Goal: Transaction & Acquisition: Purchase product/service

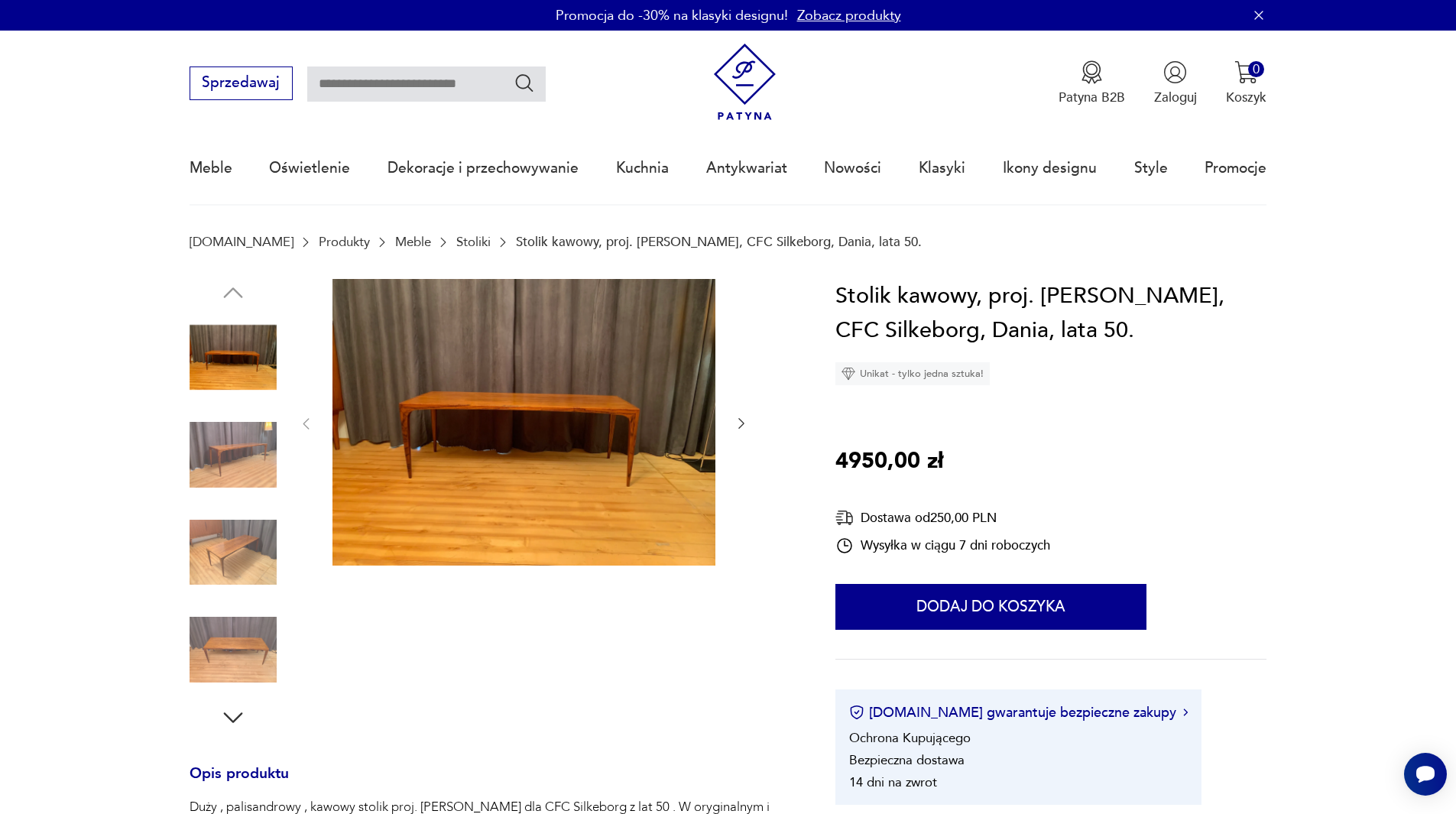
click at [211, 460] on img at bounding box center [233, 455] width 87 height 87
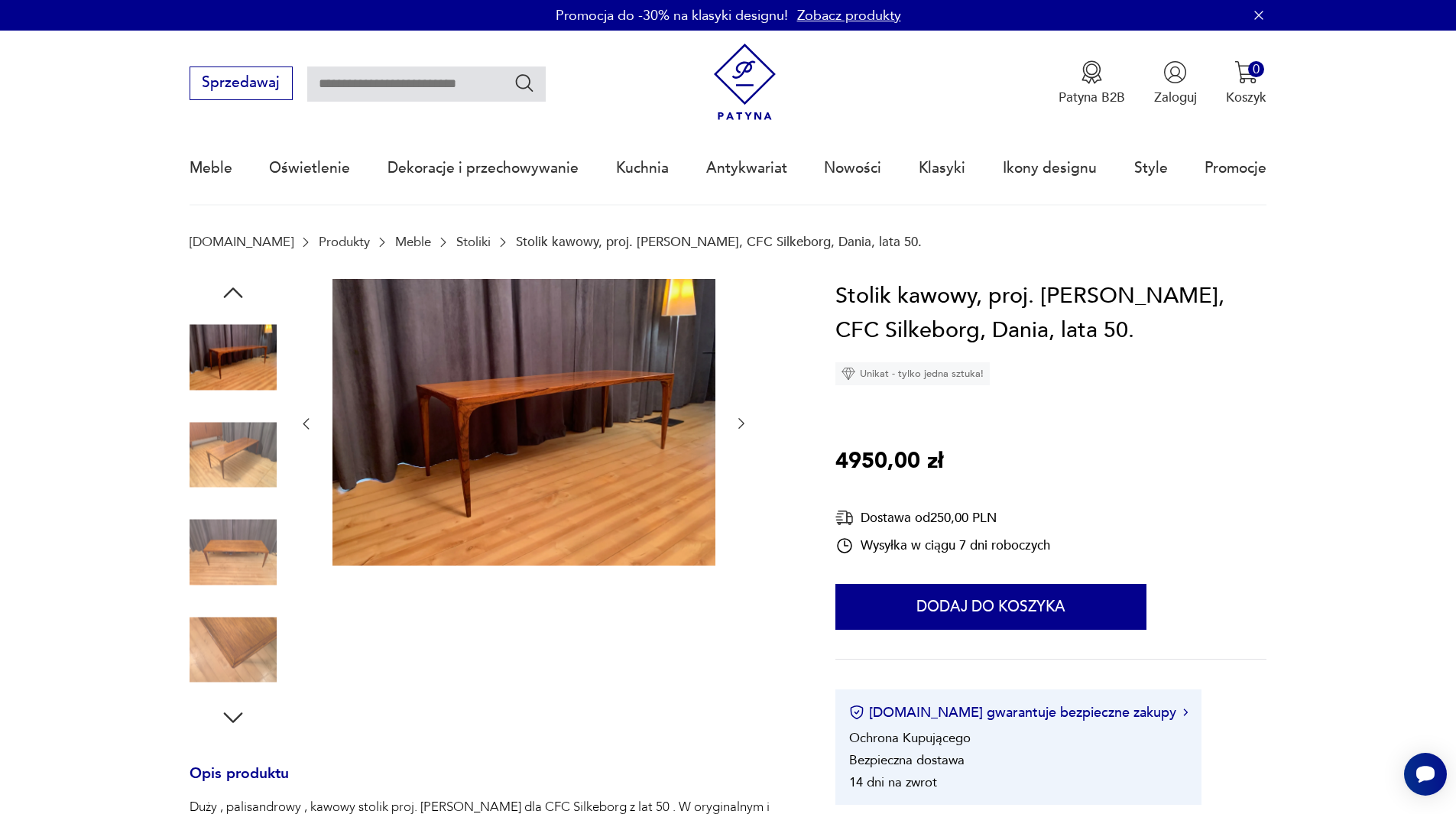
click at [228, 513] on img at bounding box center [233, 553] width 87 height 87
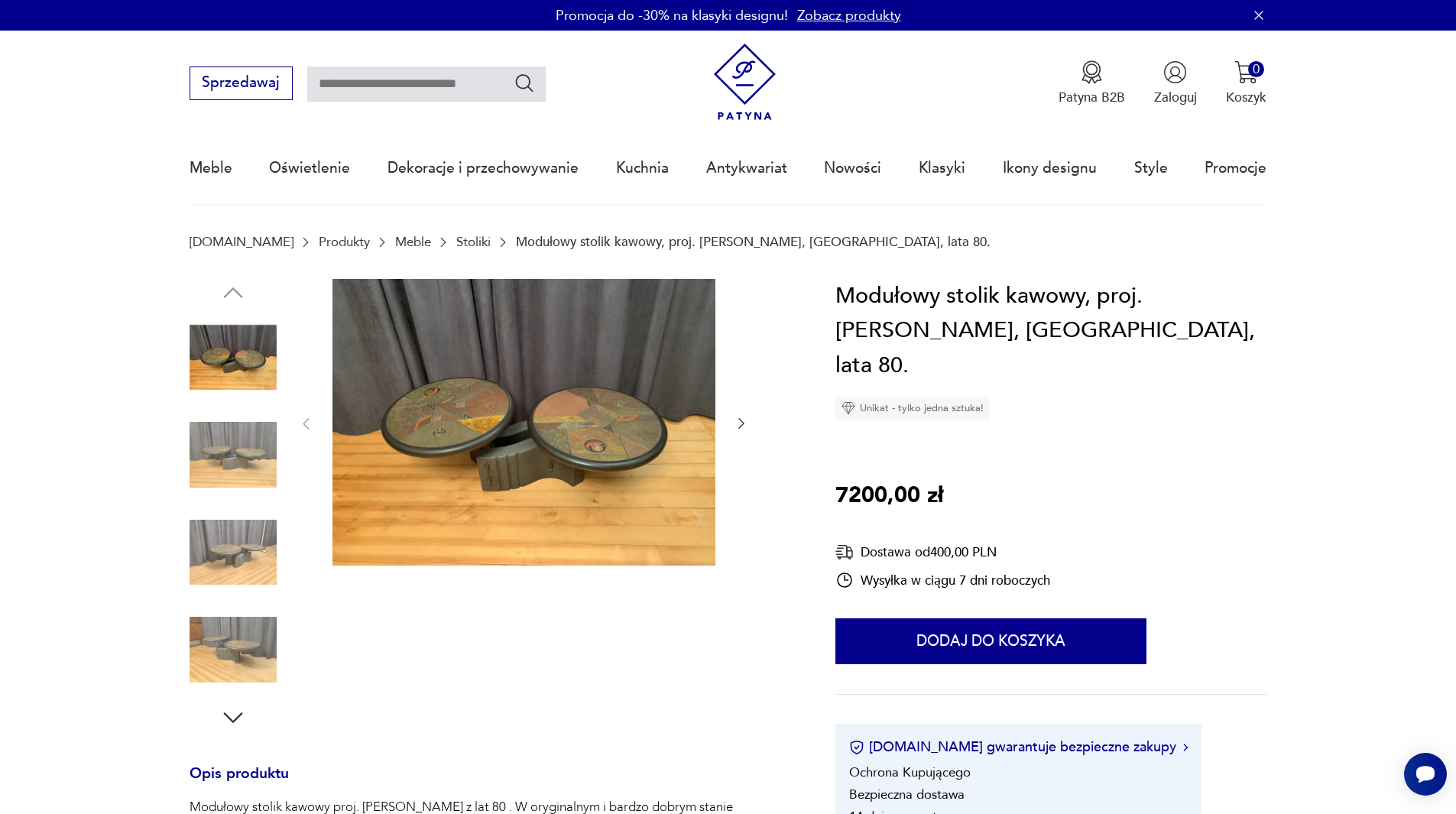
click at [259, 444] on img at bounding box center [233, 455] width 87 height 87
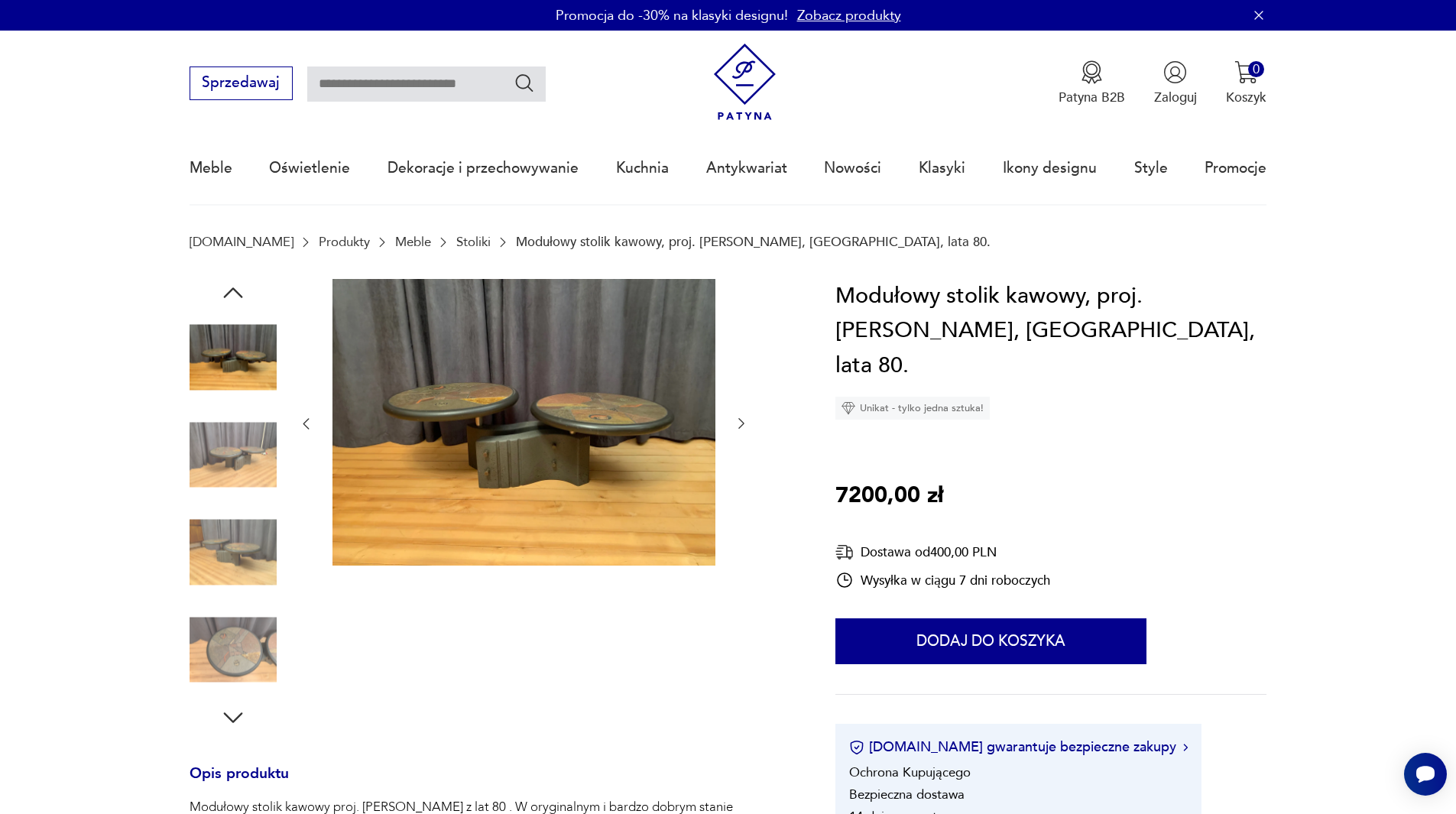
click at [246, 509] on img at bounding box center [233, 553] width 87 height 87
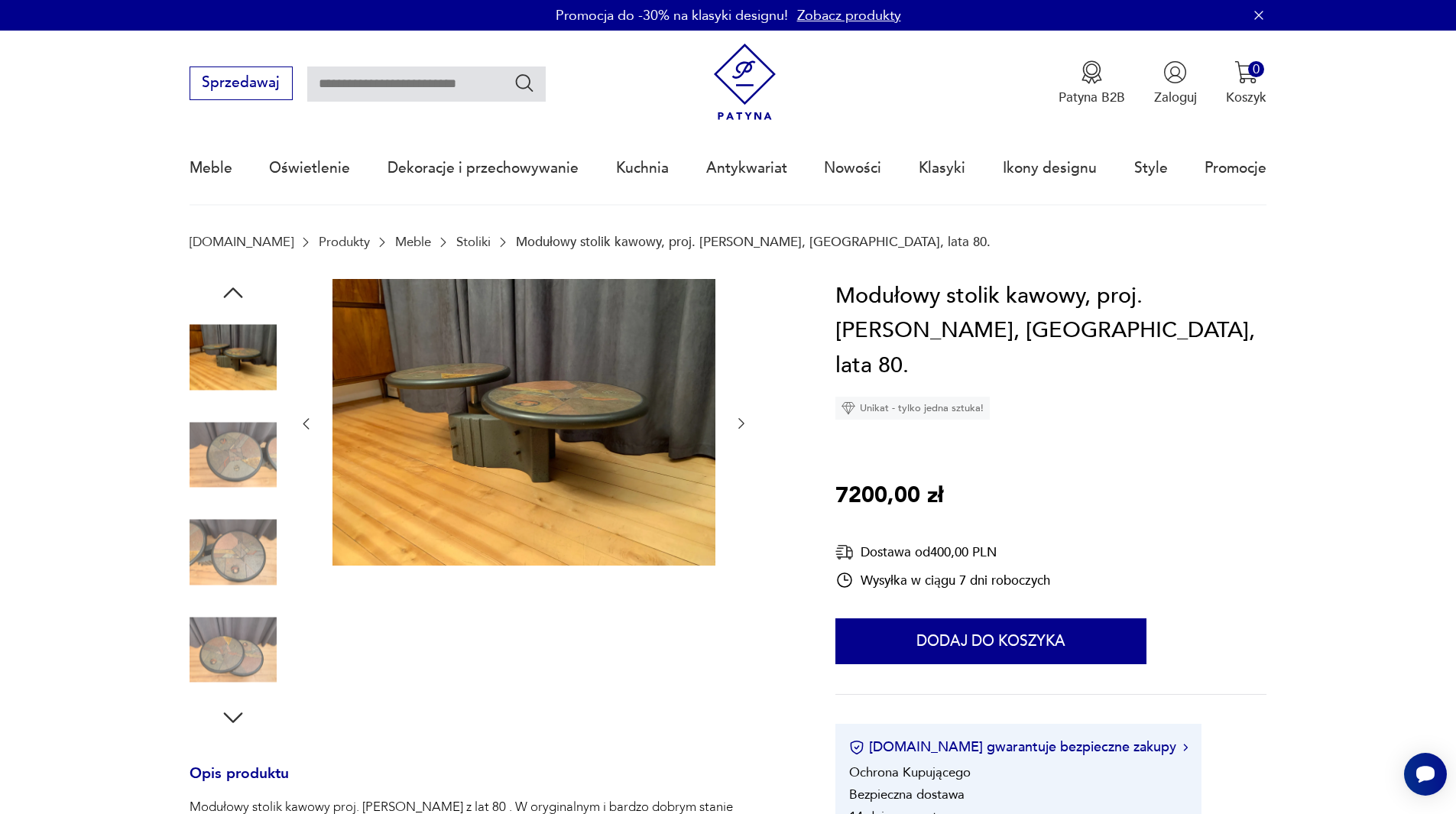
click at [246, 509] on img at bounding box center [233, 553] width 87 height 87
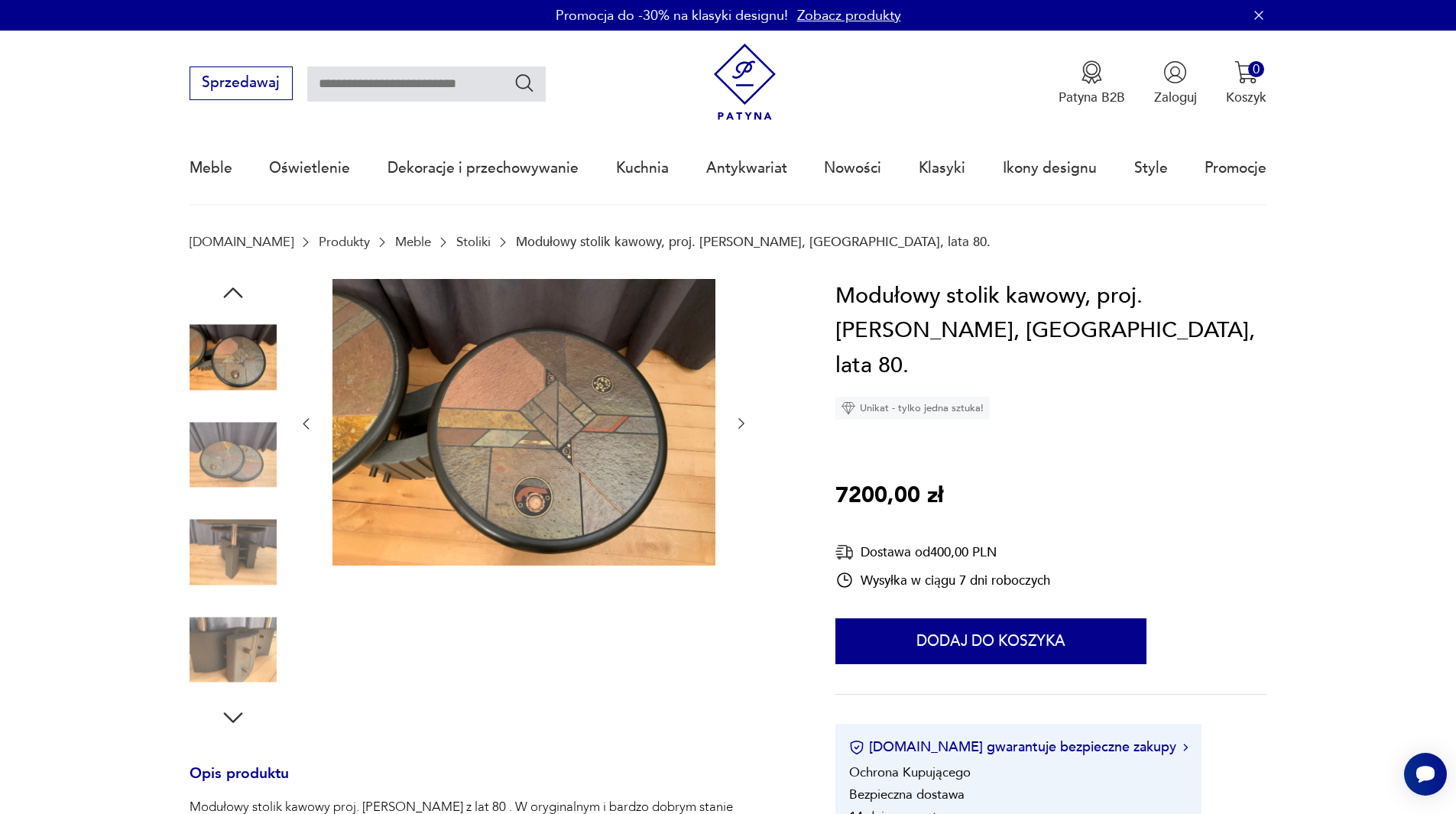
click at [246, 510] on img at bounding box center [233, 553] width 87 height 87
